Goal: Complete application form

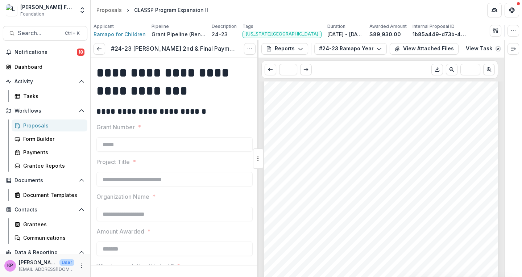
scroll to position [1122, 0]
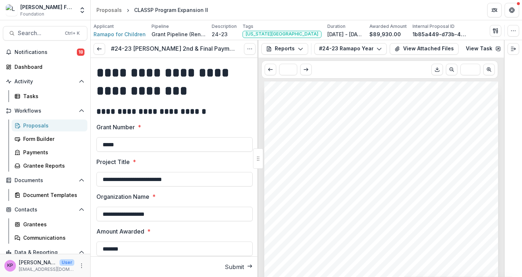
click at [439, 111] on span "LAVELLE FUND FOR THE BLIND INTERIM REPORT" at bounding box center [379, 112] width 201 height 7
click at [42, 96] on div "Tasks" at bounding box center [52, 96] width 58 height 8
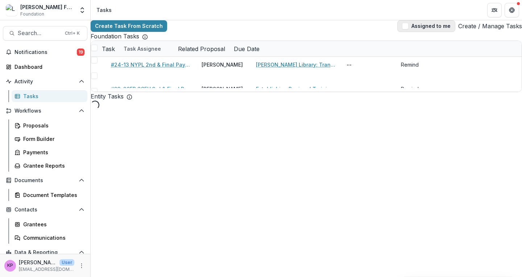
click at [419, 30] on button "Assigned to me" at bounding box center [427, 26] width 58 height 12
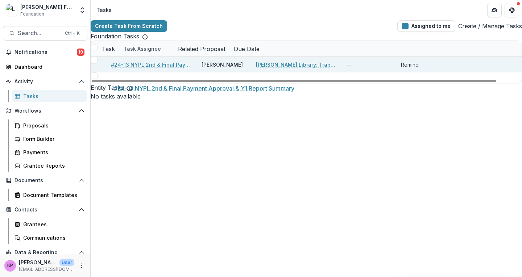
click at [148, 69] on link "#24-13 NYPL 2nd & Final Payment Approval & Y1 Report Summary" at bounding box center [152, 65] width 82 height 8
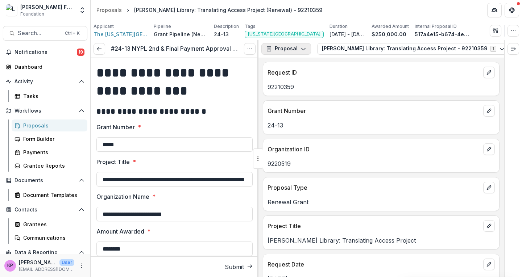
click at [303, 49] on polyline "button" at bounding box center [303, 49] width 4 height 2
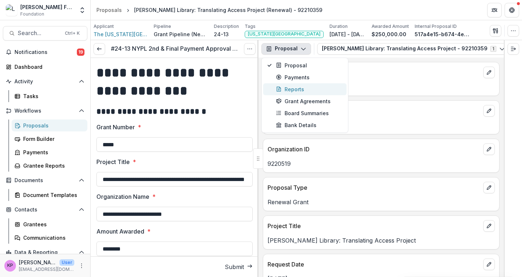
click at [289, 88] on div "Reports" at bounding box center [309, 90] width 66 height 8
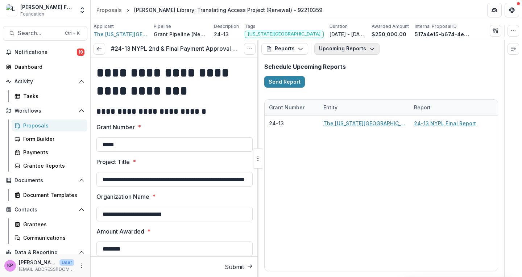
click at [354, 48] on button "Upcoming Reports" at bounding box center [346, 49] width 65 height 12
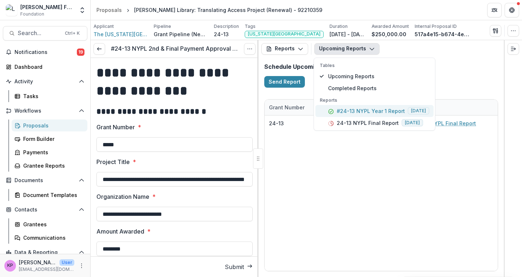
click at [350, 110] on p "#24-13 NYPL Year 1 Report" at bounding box center [371, 111] width 68 height 8
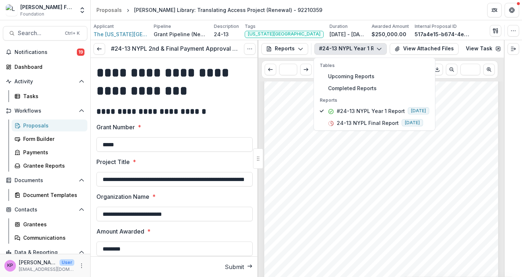
click at [329, 181] on div "Submission Responses LAVELLE FUND FOR THE BLIND INTERIM REPORT TEMPLATE Dear Gr…" at bounding box center [381, 159] width 234 height 331
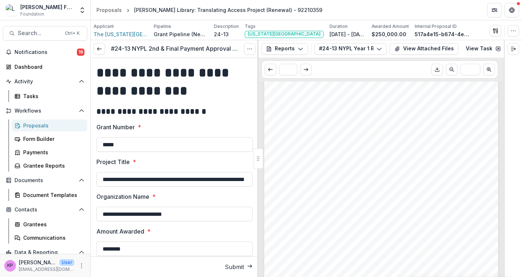
scroll to position [1409, 0]
click at [296, 217] on span "Arts and cultural programs included a popular quarterly Tactile Crafts series w…" at bounding box center [380, 215] width 203 height 5
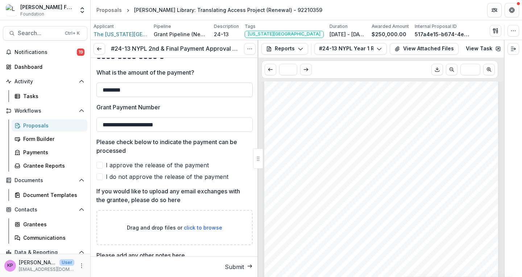
scroll to position [309, 0]
click at [124, 160] on span "I approve the release of the payment" at bounding box center [157, 164] width 103 height 9
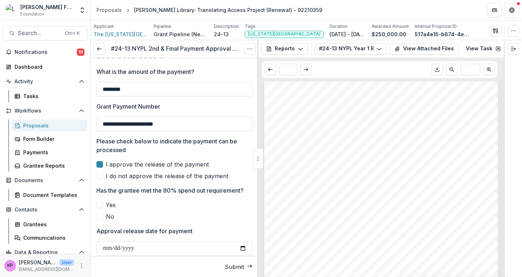
click at [98, 202] on span at bounding box center [99, 205] width 7 height 7
click at [104, 242] on input "Approval release date for payment" at bounding box center [174, 249] width 156 height 15
type input "**********"
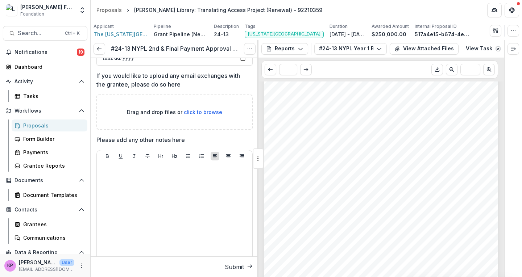
scroll to position [503, 0]
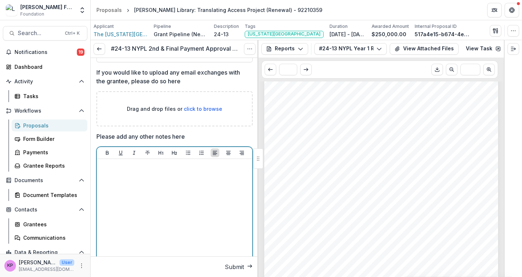
click at [123, 186] on div at bounding box center [175, 216] width 150 height 109
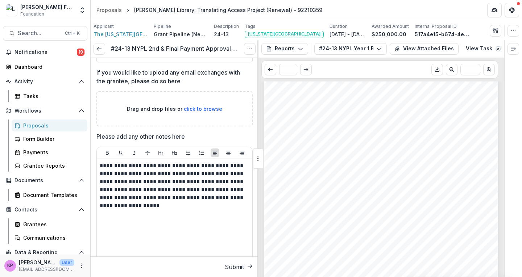
click at [377, 70] on div "* ***" at bounding box center [380, 70] width 237 height 18
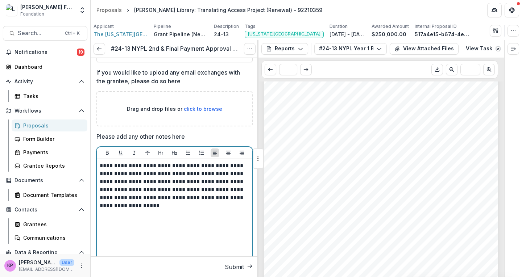
click at [180, 185] on p "**********" at bounding box center [174, 186] width 148 height 48
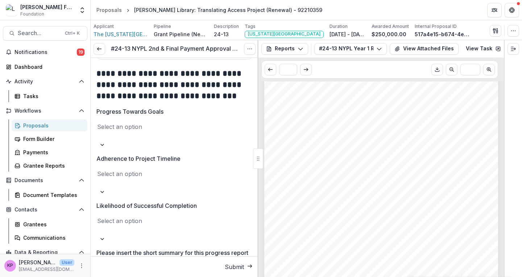
scroll to position [1076, 0]
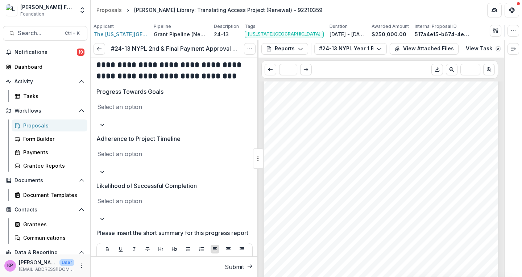
click at [160, 111] on div at bounding box center [147, 115] width 103 height 9
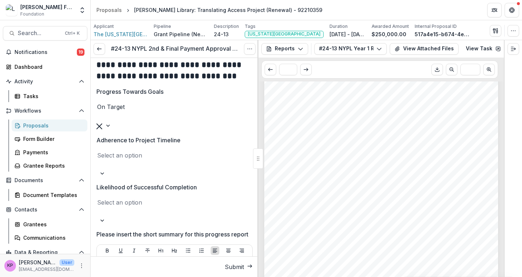
click at [120, 160] on div at bounding box center [147, 164] width 103 height 9
click at [121, 209] on div at bounding box center [147, 213] width 103 height 9
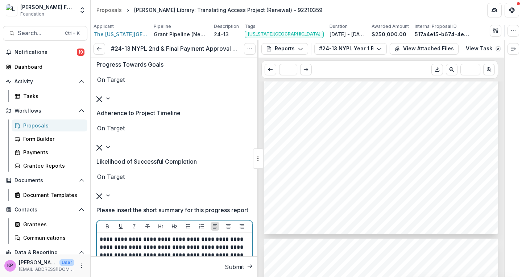
click at [176, 236] on p "**********" at bounding box center [174, 256] width 148 height 40
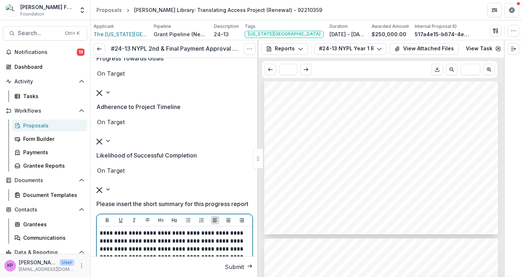
scroll to position [1110, 0]
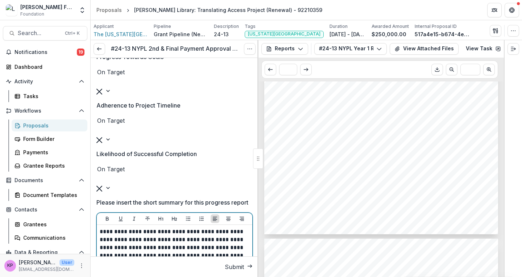
click at [182, 228] on p "**********" at bounding box center [174, 248] width 148 height 40
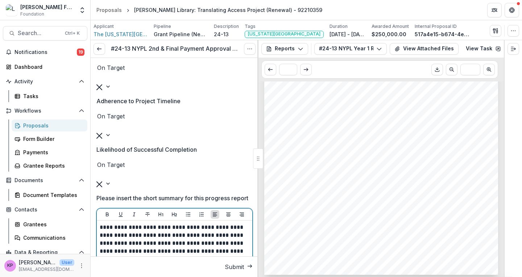
scroll to position [1114, 0]
click at [223, 224] on p "**********" at bounding box center [174, 248] width 148 height 48
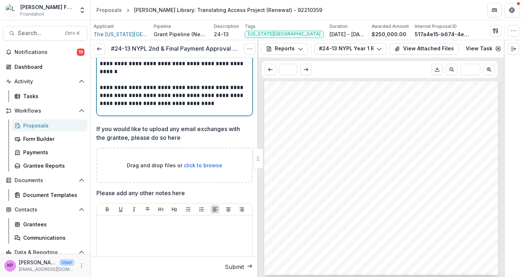
scroll to position [1369, 0]
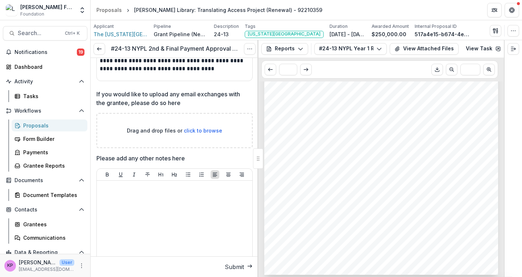
click at [239, 267] on button "Submit" at bounding box center [239, 267] width 28 height 9
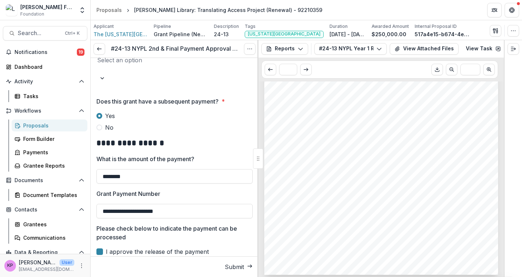
click at [199, 65] on div at bounding box center [147, 69] width 103 height 9
click at [120, 277] on div "[PERSON_NAME]" at bounding box center [261, 281] width 522 height 9
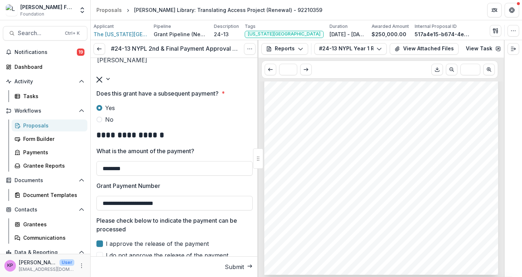
click at [226, 270] on button "Submit" at bounding box center [239, 267] width 28 height 9
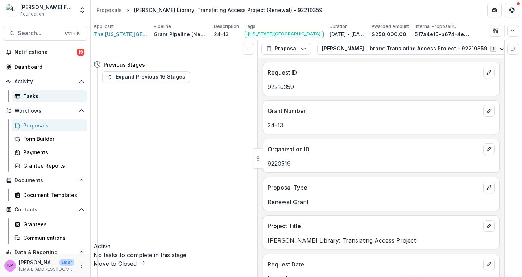
click at [33, 98] on div "Tasks" at bounding box center [52, 96] width 58 height 8
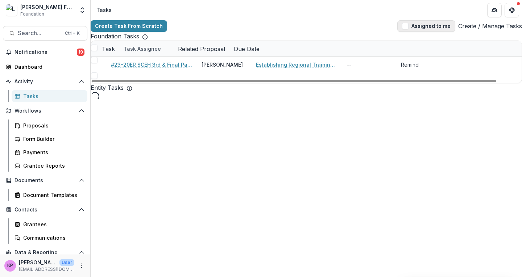
click at [404, 26] on span "button" at bounding box center [405, 26] width 7 height 7
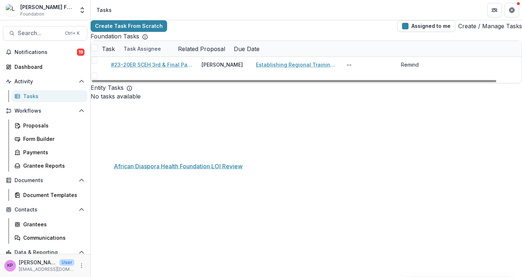
click at [171, 165] on link "African Diaspora Health Foundation LOI Review" at bounding box center [152, 169] width 82 height 8
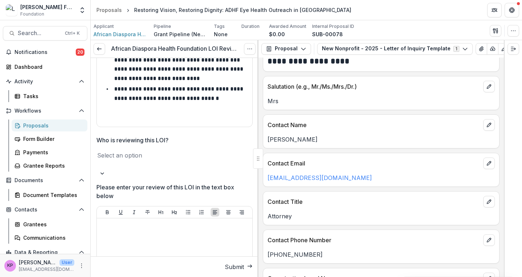
scroll to position [112, 0]
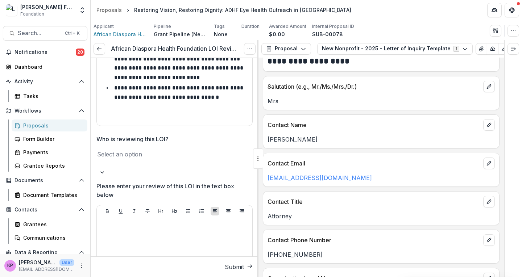
click at [166, 159] on div at bounding box center [147, 163] width 103 height 9
click at [137, 277] on div "[PERSON_NAME]" at bounding box center [261, 281] width 522 height 9
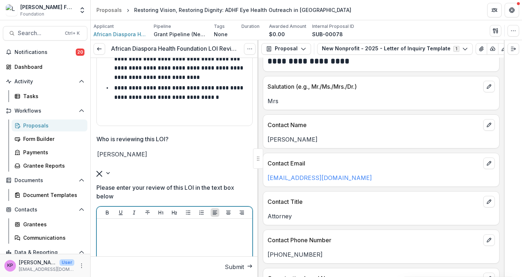
click at [132, 222] on p at bounding box center [175, 226] width 150 height 8
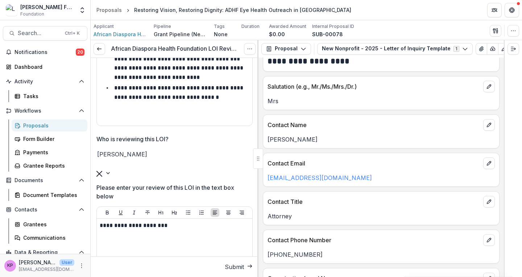
click at [225, 268] on button "Submit" at bounding box center [239, 267] width 28 height 9
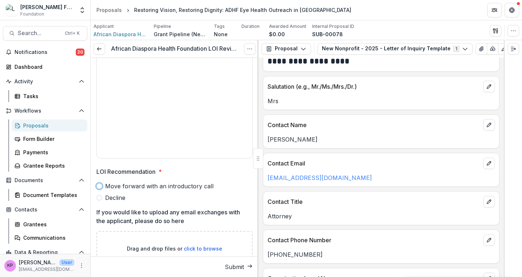
scroll to position [294, 0]
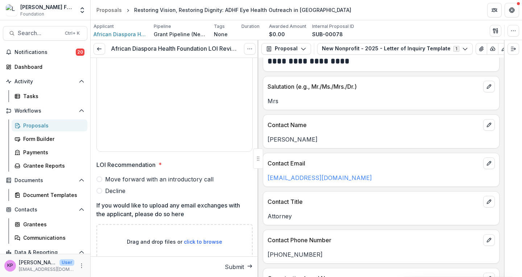
click at [153, 187] on label "Decline" at bounding box center [174, 191] width 156 height 9
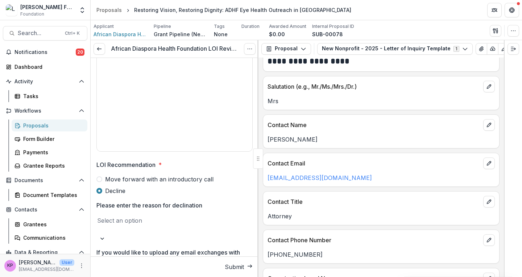
click at [151, 225] on div at bounding box center [147, 229] width 103 height 9
click at [165, 182] on div "**********" at bounding box center [174, 117] width 156 height 707
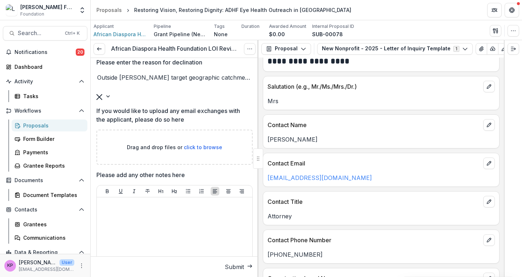
scroll to position [438, 0]
click at [231, 264] on button "Submit" at bounding box center [239, 267] width 28 height 9
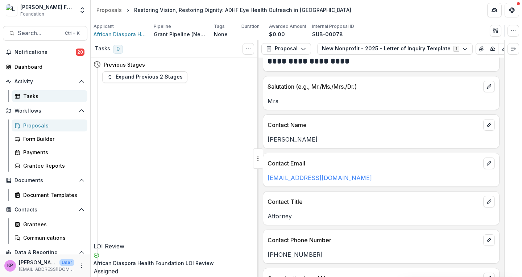
click at [52, 98] on div "Tasks" at bounding box center [52, 96] width 58 height 8
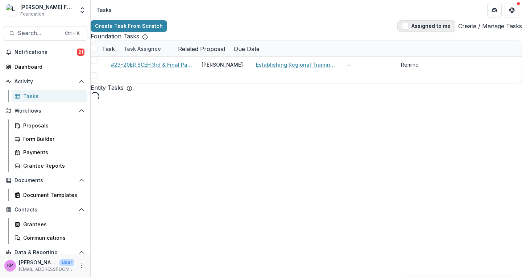
click at [402, 29] on span "button" at bounding box center [405, 26] width 7 height 7
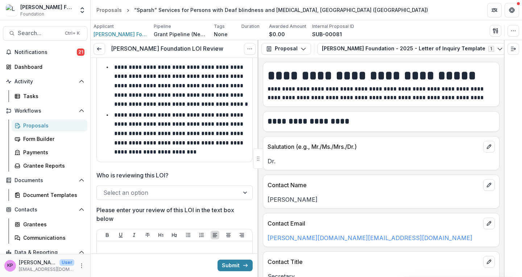
scroll to position [76, 0]
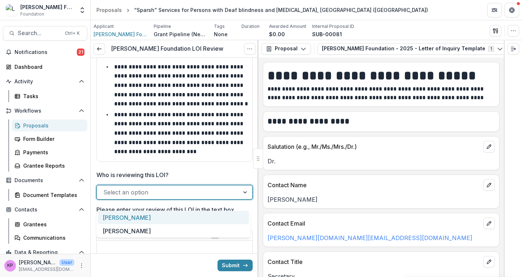
click at [152, 196] on div at bounding box center [167, 193] width 129 height 10
click at [129, 216] on div "[PERSON_NAME]" at bounding box center [173, 217] width 151 height 13
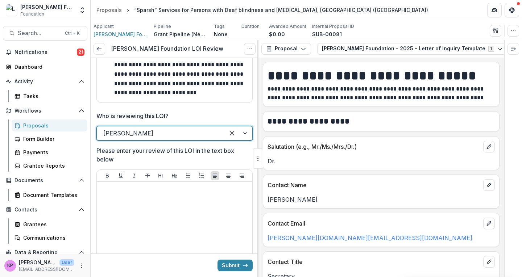
scroll to position [137, 0]
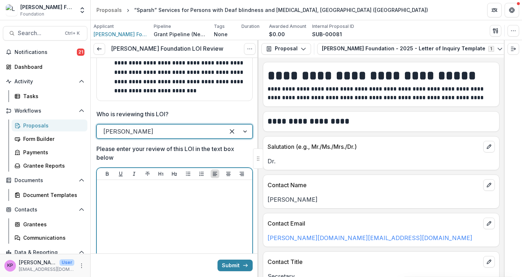
click at [144, 217] on div at bounding box center [175, 237] width 150 height 109
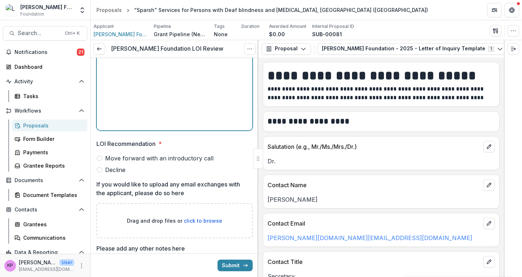
scroll to position [303, 0]
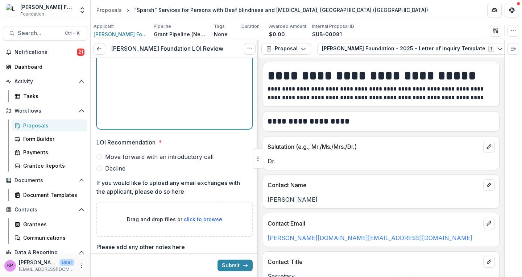
click at [118, 173] on span "Decline" at bounding box center [115, 168] width 20 height 9
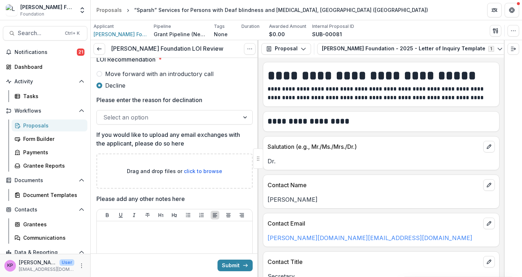
scroll to position [386, 0]
click at [157, 122] on div at bounding box center [167, 117] width 129 height 10
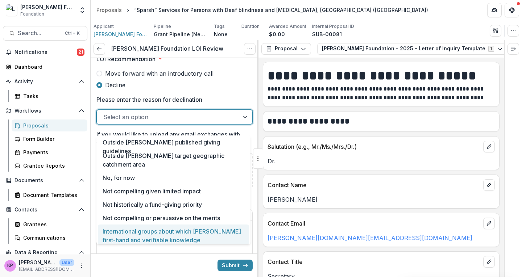
click at [154, 230] on div "International groups about which [PERSON_NAME] first-hand and verifiable knowle…" at bounding box center [173, 236] width 151 height 22
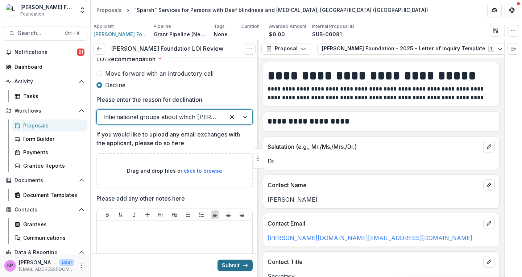
click at [238, 267] on button "Submit" at bounding box center [235, 266] width 35 height 12
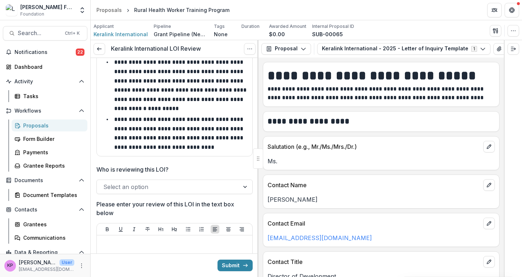
scroll to position [90, 0]
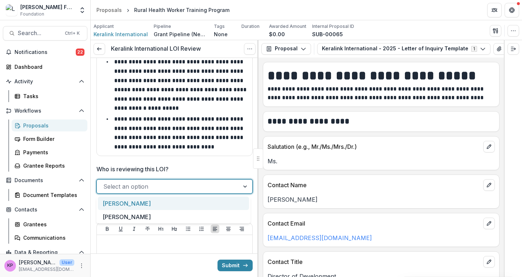
click at [136, 190] on div at bounding box center [167, 187] width 129 height 10
click at [118, 205] on div "[PERSON_NAME]" at bounding box center [173, 203] width 151 height 13
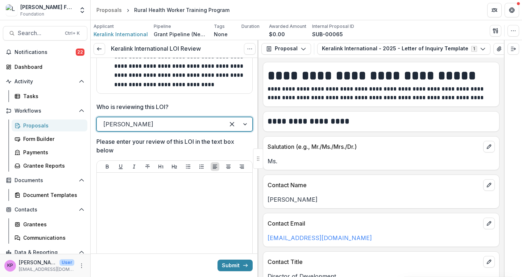
scroll to position [157, 0]
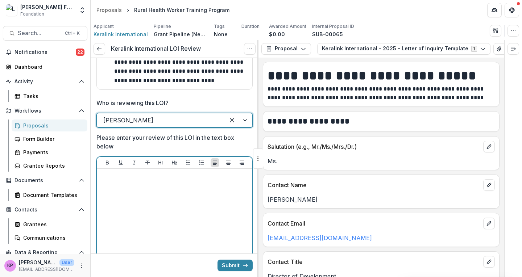
click at [127, 190] on div at bounding box center [175, 226] width 150 height 109
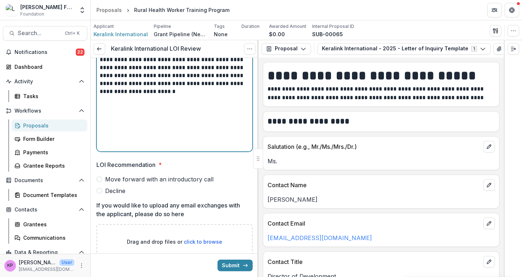
scroll to position [289, 0]
click at [122, 190] on span "Decline" at bounding box center [115, 190] width 20 height 9
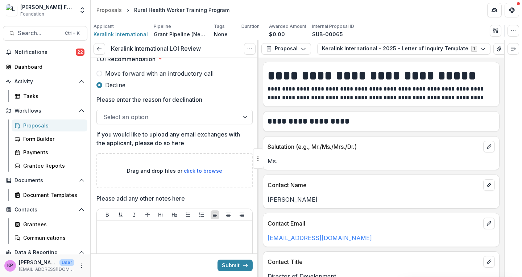
scroll to position [395, 0]
click at [172, 117] on div at bounding box center [167, 117] width 129 height 10
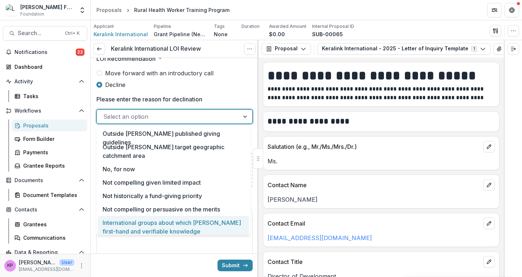
click at [164, 223] on div "International groups about which [PERSON_NAME] first-hand and verifiable knowle…" at bounding box center [173, 227] width 151 height 22
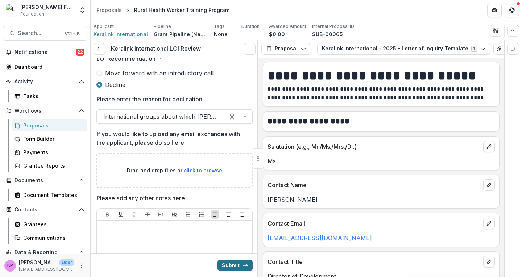
click at [238, 267] on button "Submit" at bounding box center [235, 266] width 35 height 12
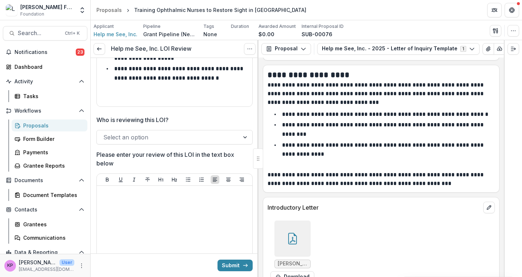
scroll to position [794, 0]
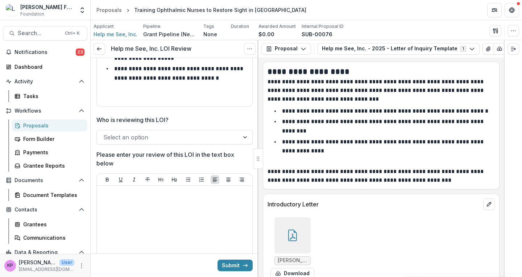
click at [301, 218] on div at bounding box center [293, 236] width 36 height 36
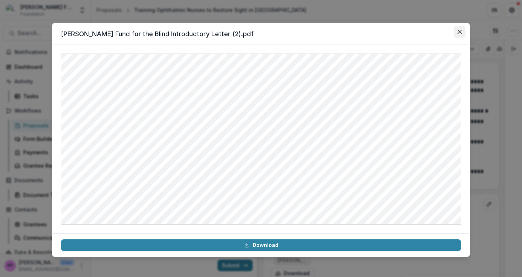
click at [464, 30] on button "Close" at bounding box center [460, 32] width 12 height 12
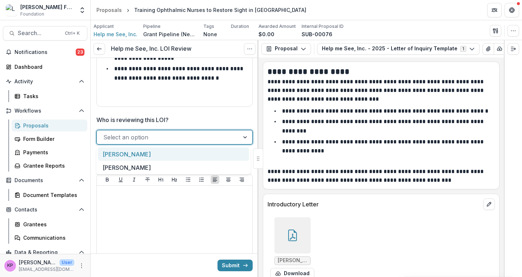
click at [176, 132] on div "Select an option" at bounding box center [168, 138] width 143 height 12
click at [140, 152] on div "[PERSON_NAME]" at bounding box center [173, 154] width 151 height 13
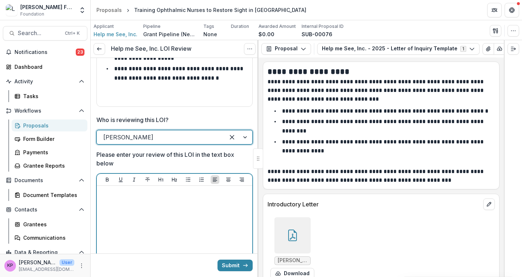
click at [125, 206] on div at bounding box center [175, 243] width 150 height 109
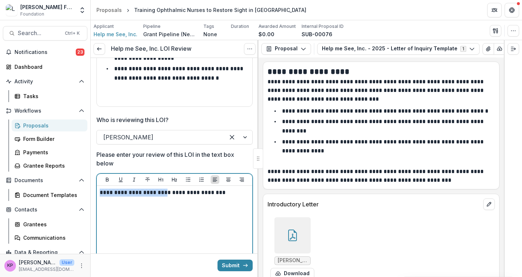
drag, startPoint x: 168, startPoint y: 191, endPoint x: 0, endPoint y: 223, distance: 171.0
click at [0, 223] on main "**********" at bounding box center [261, 148] width 522 height 257
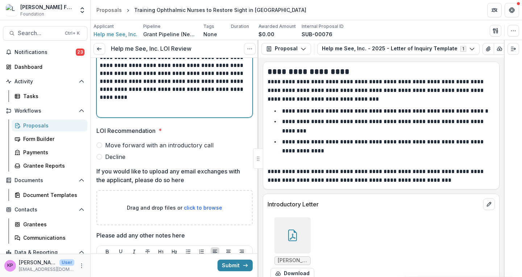
scroll to position [315, 0]
click at [112, 156] on span "Decline" at bounding box center [115, 156] width 20 height 9
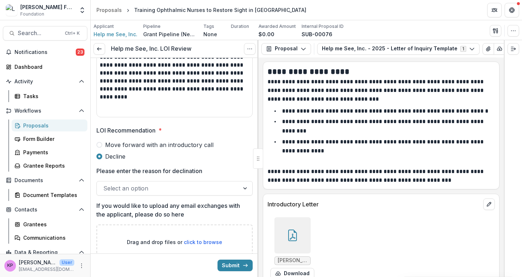
click at [143, 190] on div at bounding box center [167, 189] width 129 height 10
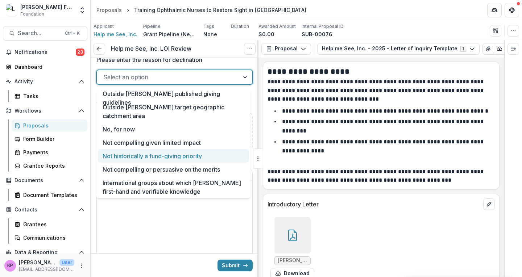
scroll to position [428, 0]
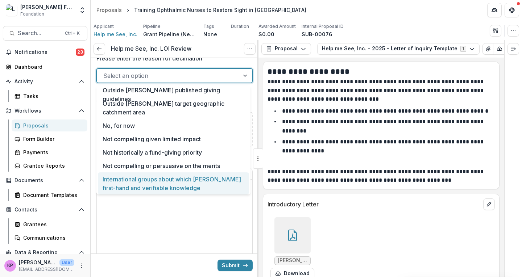
click at [161, 180] on div "International groups about which [PERSON_NAME] first-hand and verifiable knowle…" at bounding box center [173, 184] width 151 height 22
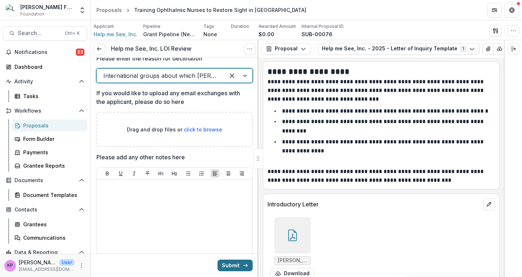
click at [234, 267] on button "Submit" at bounding box center [235, 266] width 35 height 12
